Goal: Register for event/course

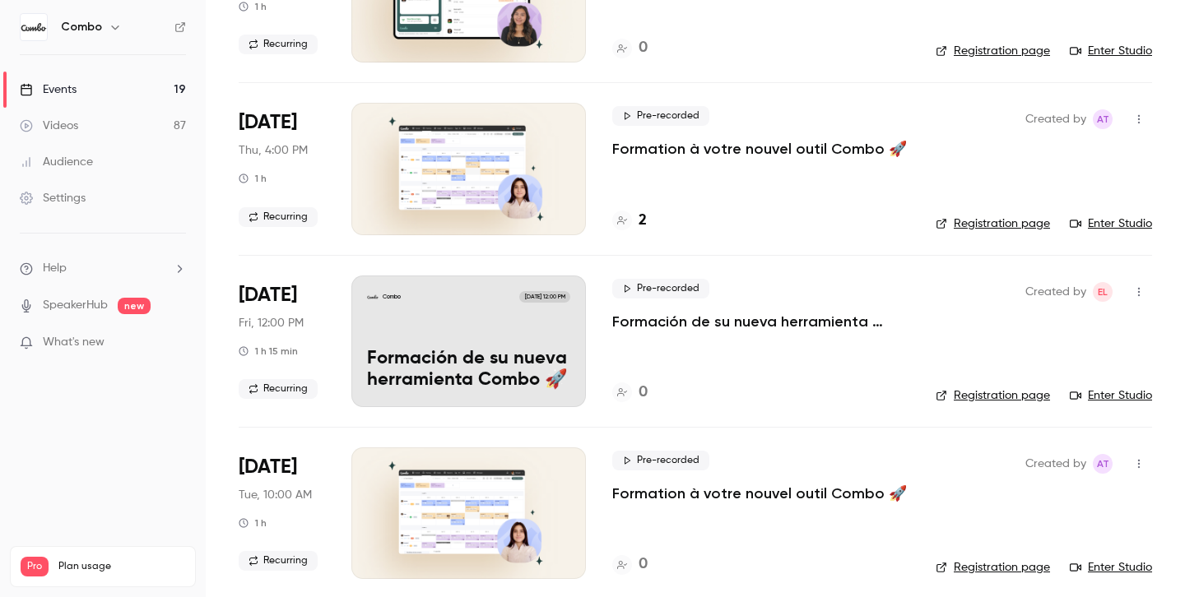
scroll to position [730, 0]
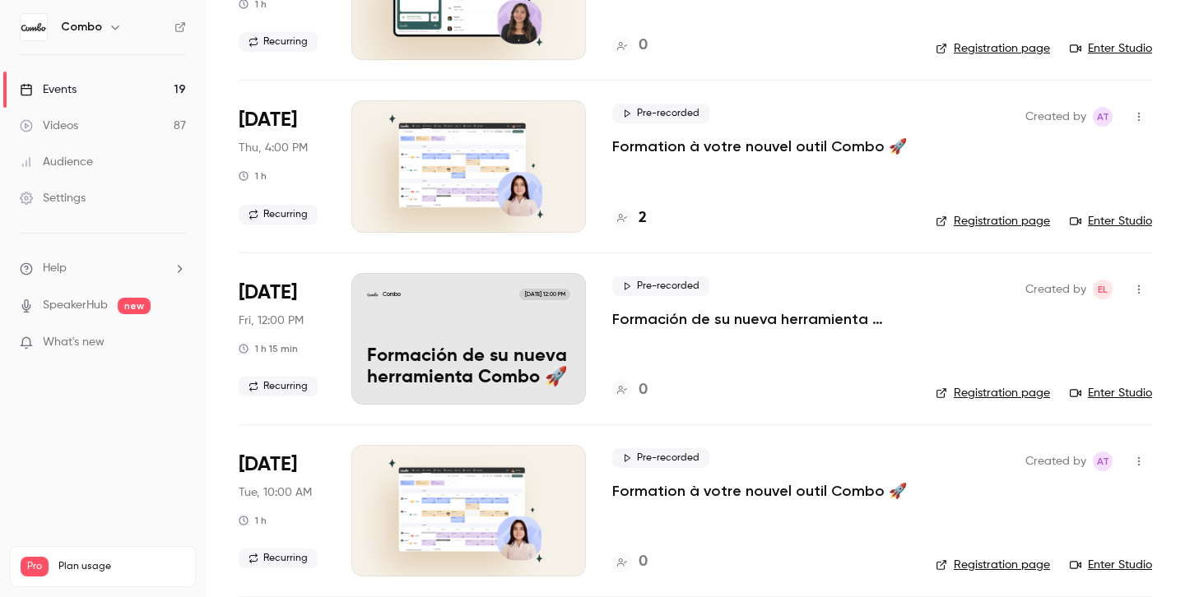
click at [437, 356] on p "Formación de su nueva herramienta Combo 🚀" at bounding box center [468, 367] width 203 height 43
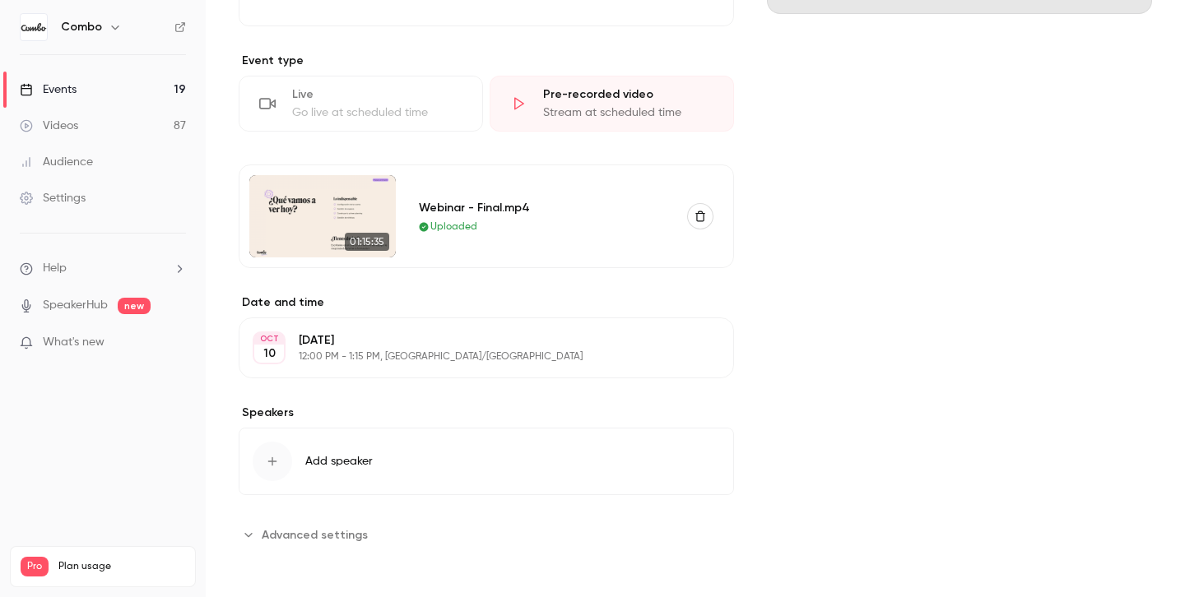
scroll to position [363, 0]
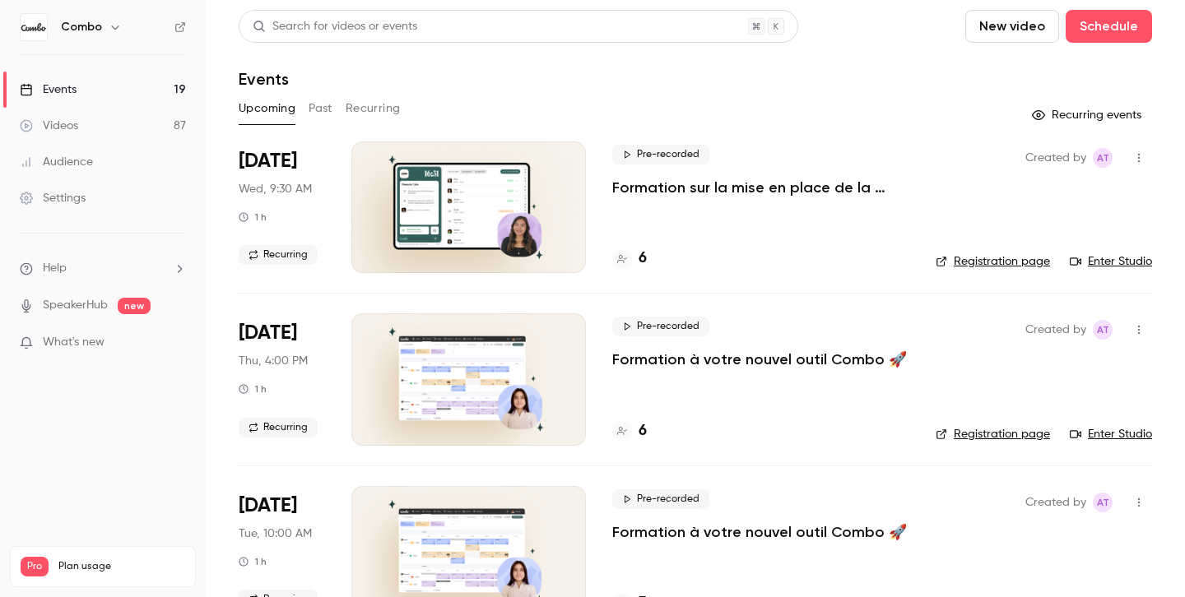
click at [340, 66] on header "Search for videos or events New video Schedule Events" at bounding box center [695, 49] width 913 height 79
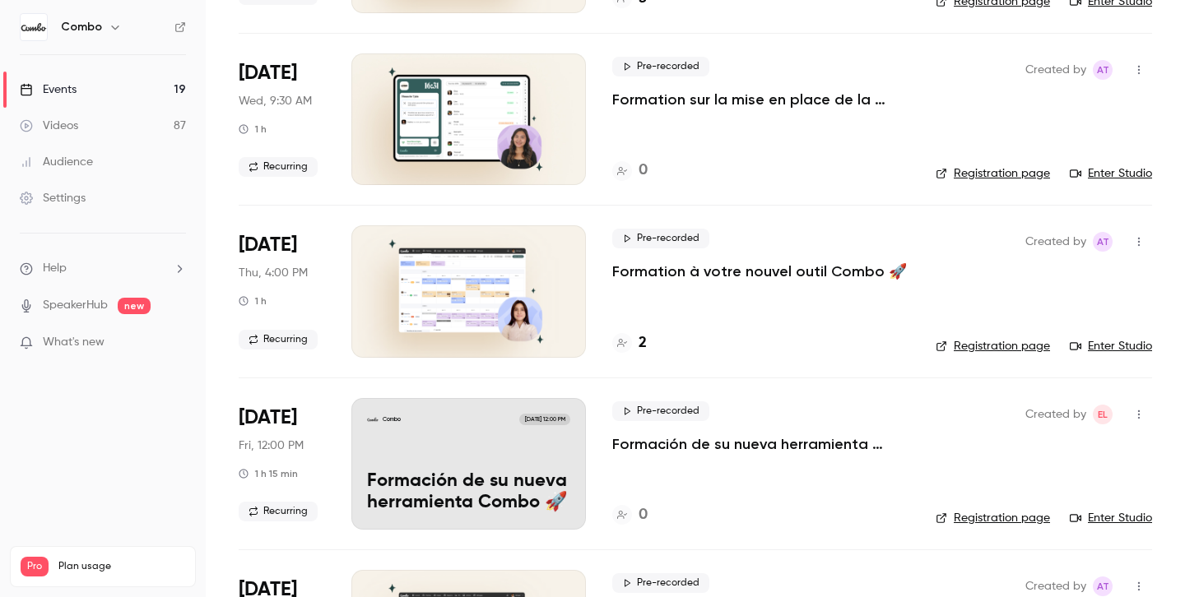
scroll to position [603, 0]
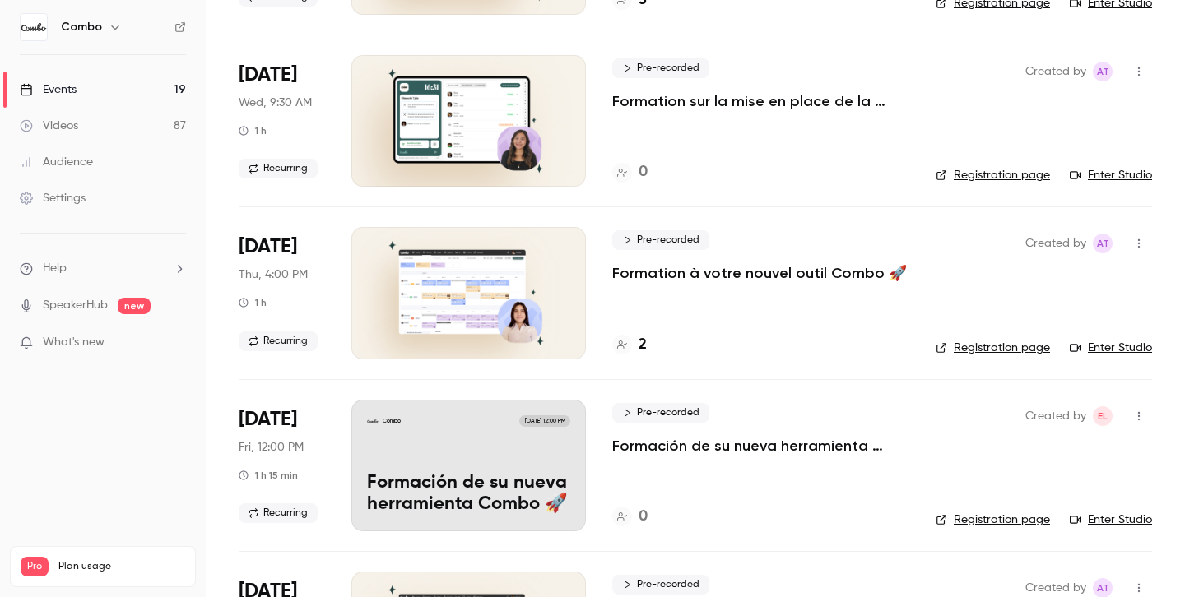
click at [756, 184] on div "Pre-recorded Formation sur la mise en place de la Pointeuse Combo 🚦 0" at bounding box center [760, 121] width 297 height 132
